Goal: Navigation & Orientation: Find specific page/section

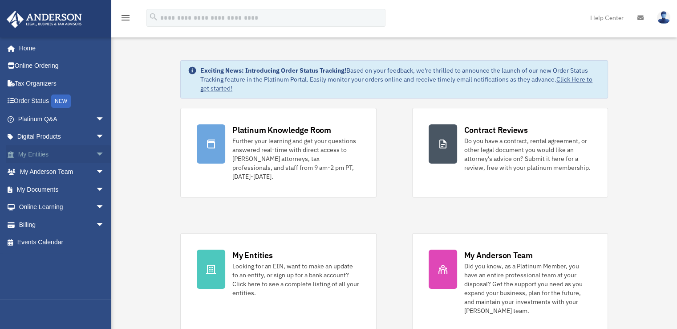
click at [35, 154] on link "My Entities arrow_drop_down" at bounding box center [62, 154] width 112 height 18
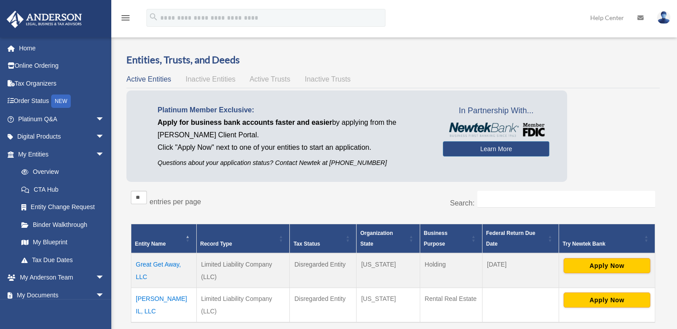
scroll to position [65, 0]
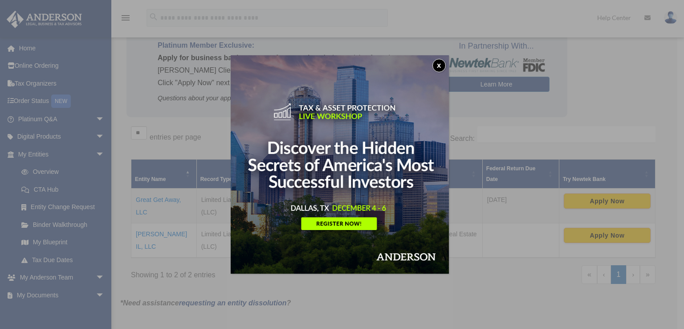
click at [444, 69] on button "x" at bounding box center [438, 65] width 13 height 13
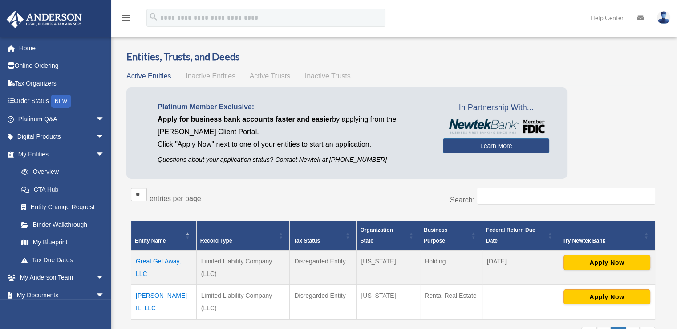
scroll to position [0, 0]
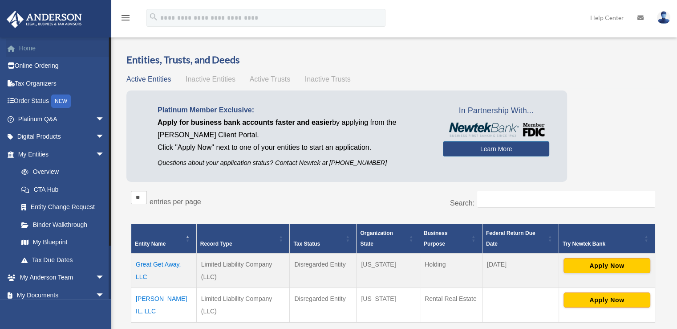
click at [31, 52] on link "Home" at bounding box center [62, 48] width 112 height 18
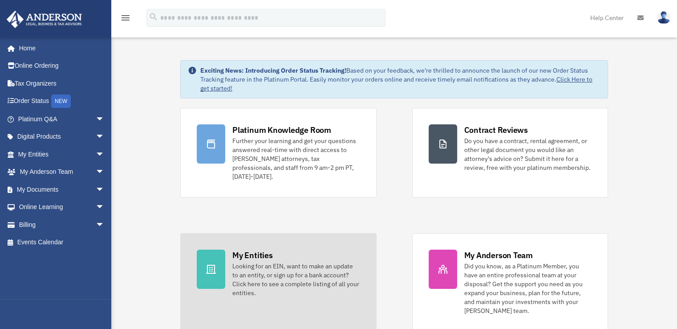
click at [214, 264] on icon at bounding box center [211, 269] width 11 height 11
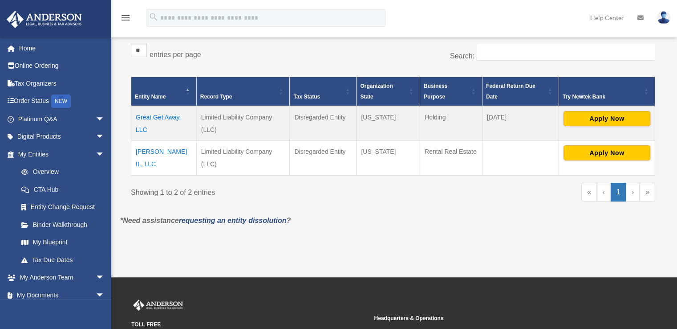
scroll to position [149, 0]
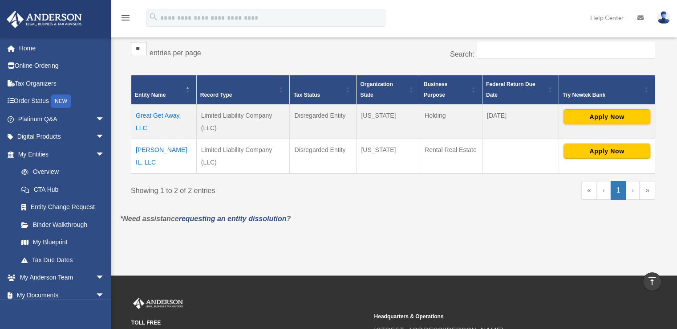
click at [151, 119] on td "Great Get Away, LLC" at bounding box center [163, 121] width 65 height 35
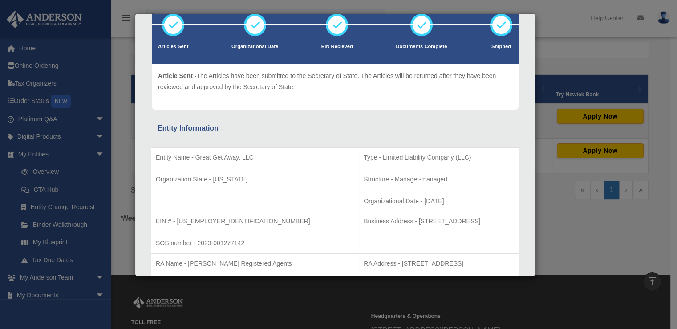
scroll to position [0, 0]
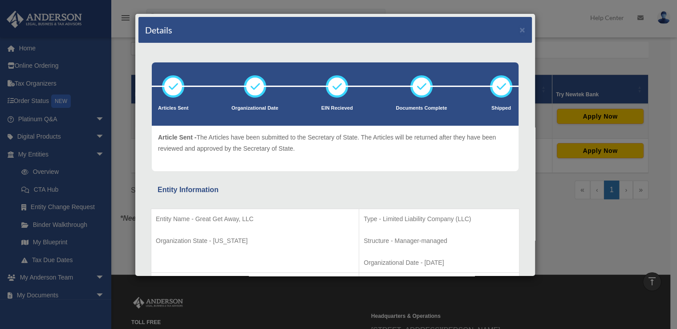
click at [579, 27] on div "Details × Articles Sent Organizational Date" at bounding box center [338, 164] width 677 height 329
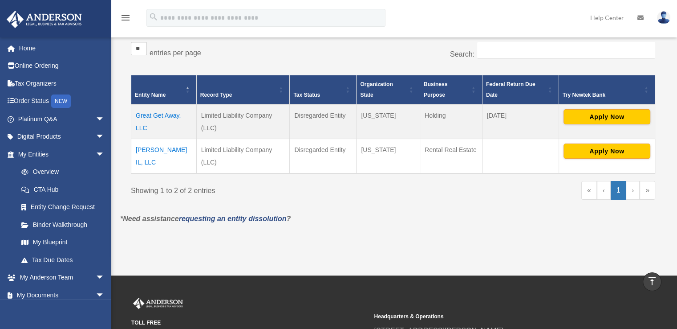
click at [160, 157] on td "[PERSON_NAME] IL, LLC" at bounding box center [163, 156] width 65 height 35
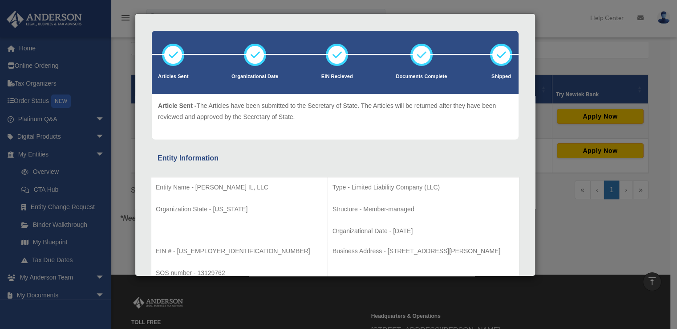
scroll to position [30, 0]
